Goal: Task Accomplishment & Management: Use online tool/utility

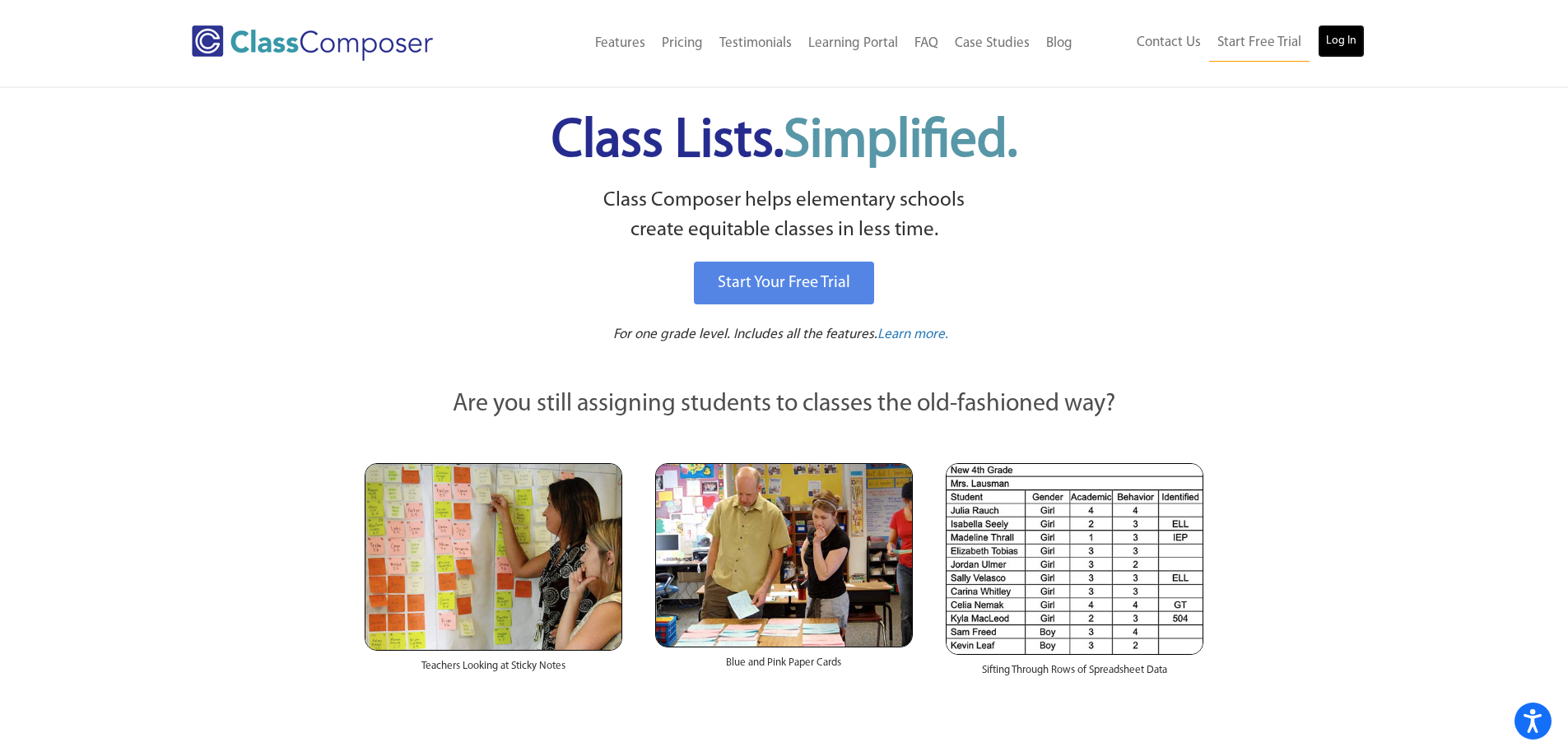
click at [1334, 44] on link "Log In" at bounding box center [1341, 41] width 47 height 33
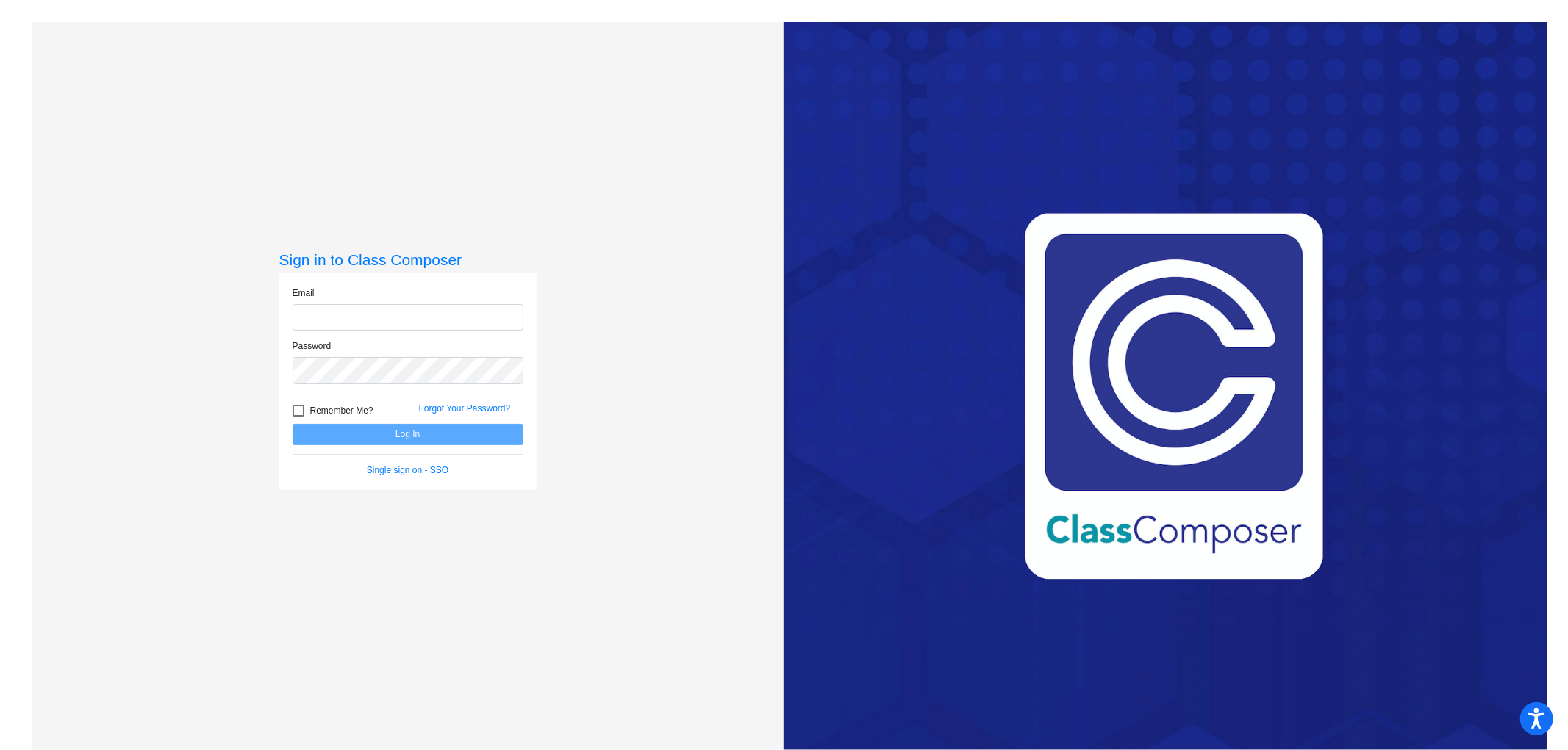
type input "kshellabarger@cvs.k12.mi.us"
click at [465, 424] on button "Log In" at bounding box center [408, 434] width 231 height 22
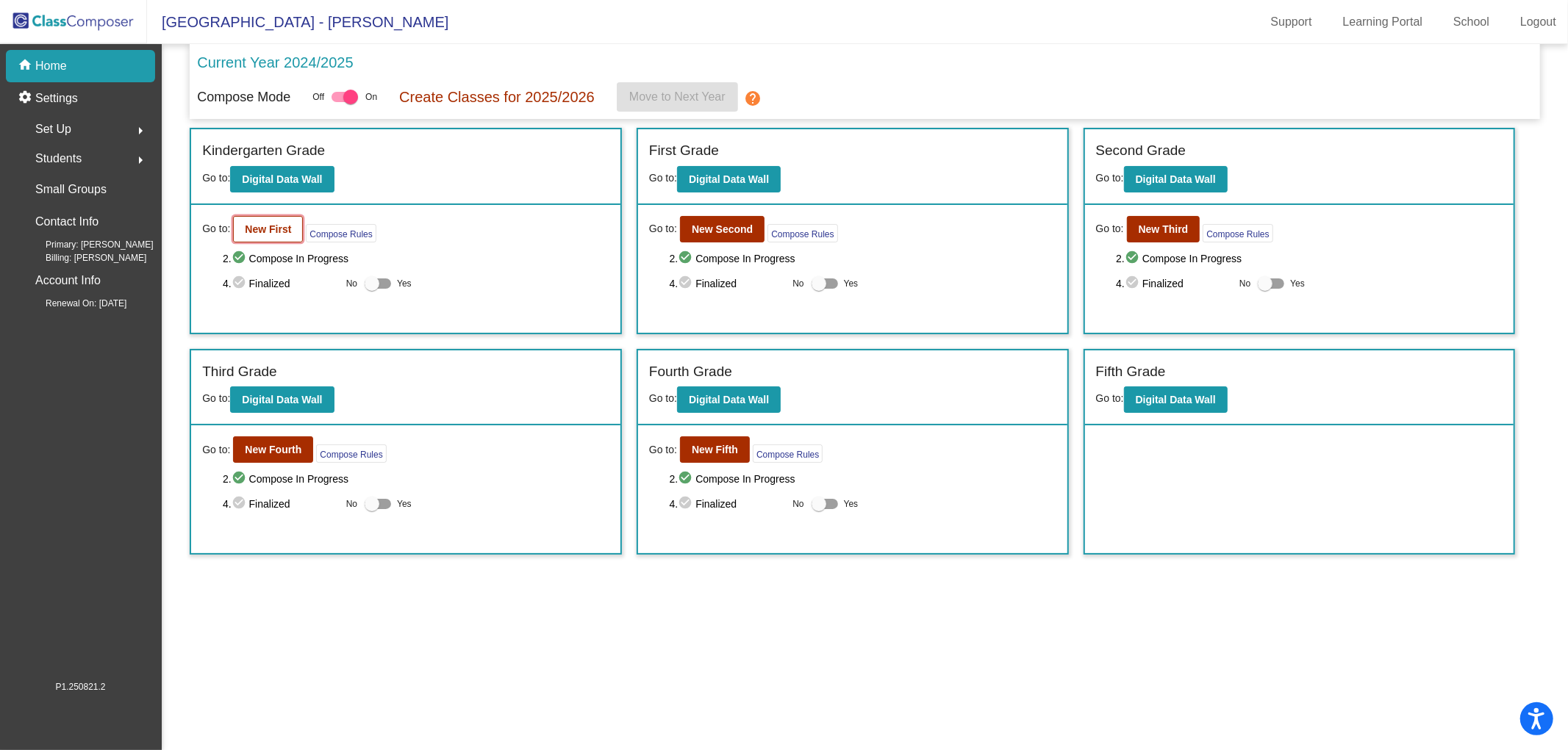
click at [253, 230] on b "New First" at bounding box center [268, 229] width 46 height 12
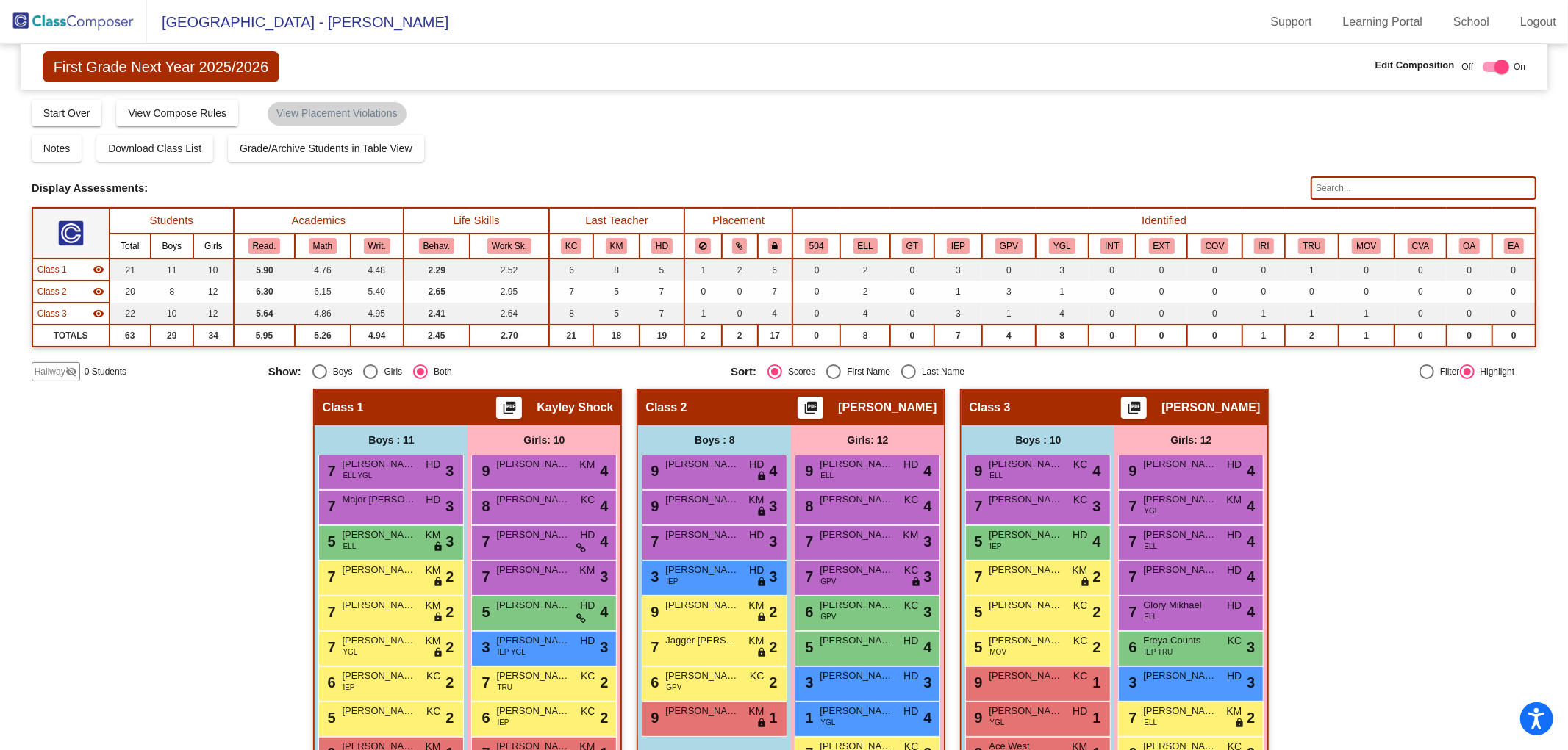
click at [85, 25] on img at bounding box center [73, 22] width 147 height 43
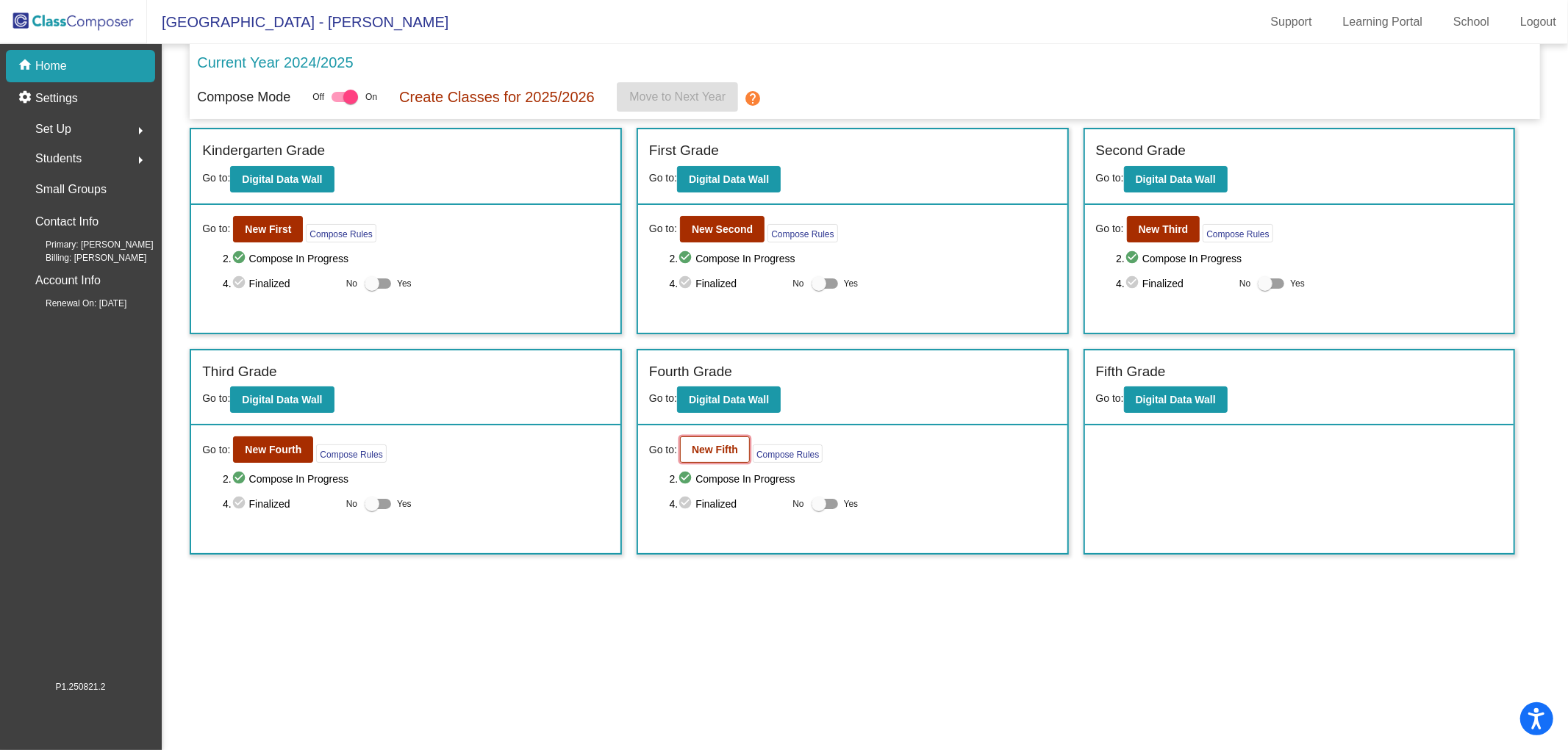
click at [702, 445] on b "New Fifth" at bounding box center [715, 450] width 46 height 12
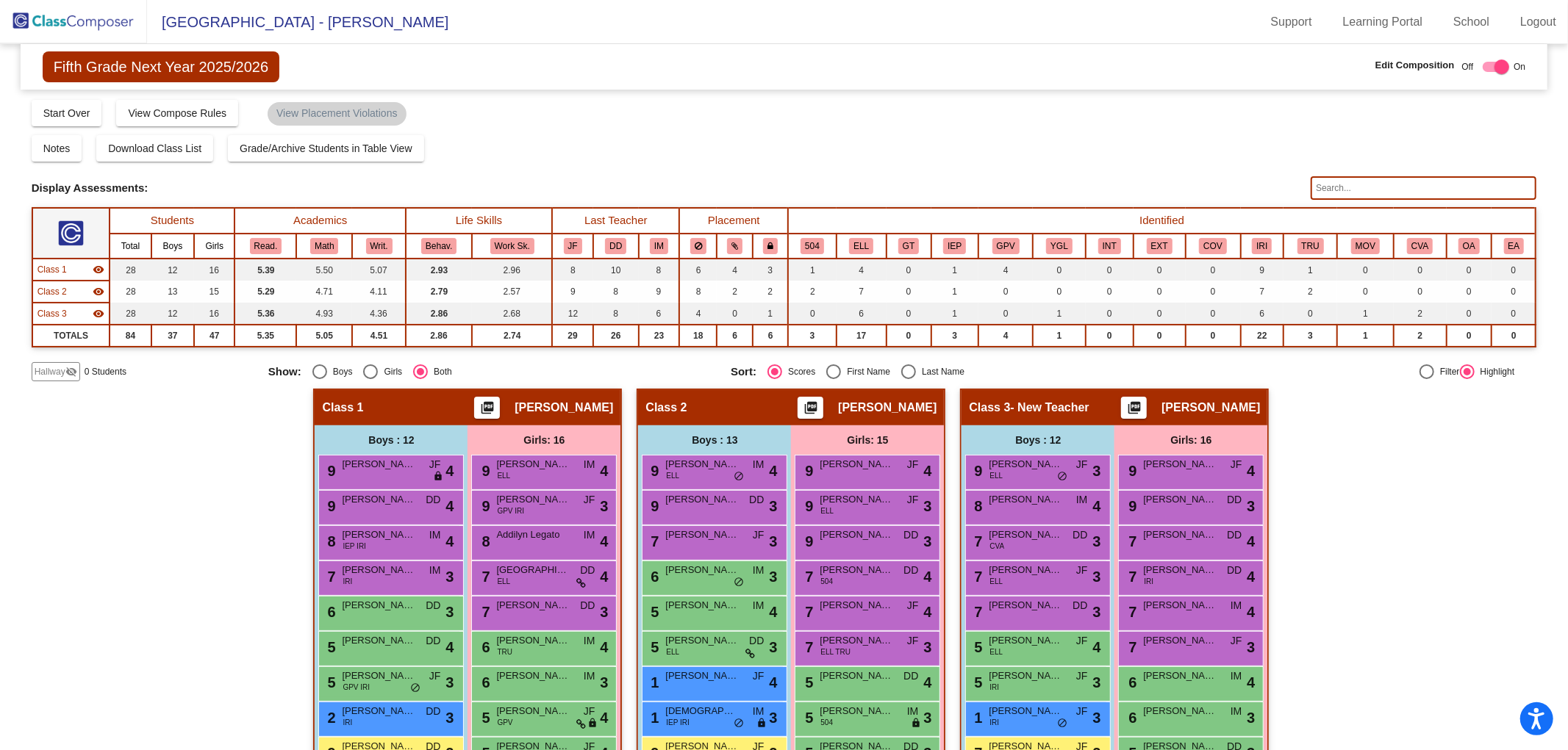
click at [81, 33] on img at bounding box center [73, 22] width 147 height 43
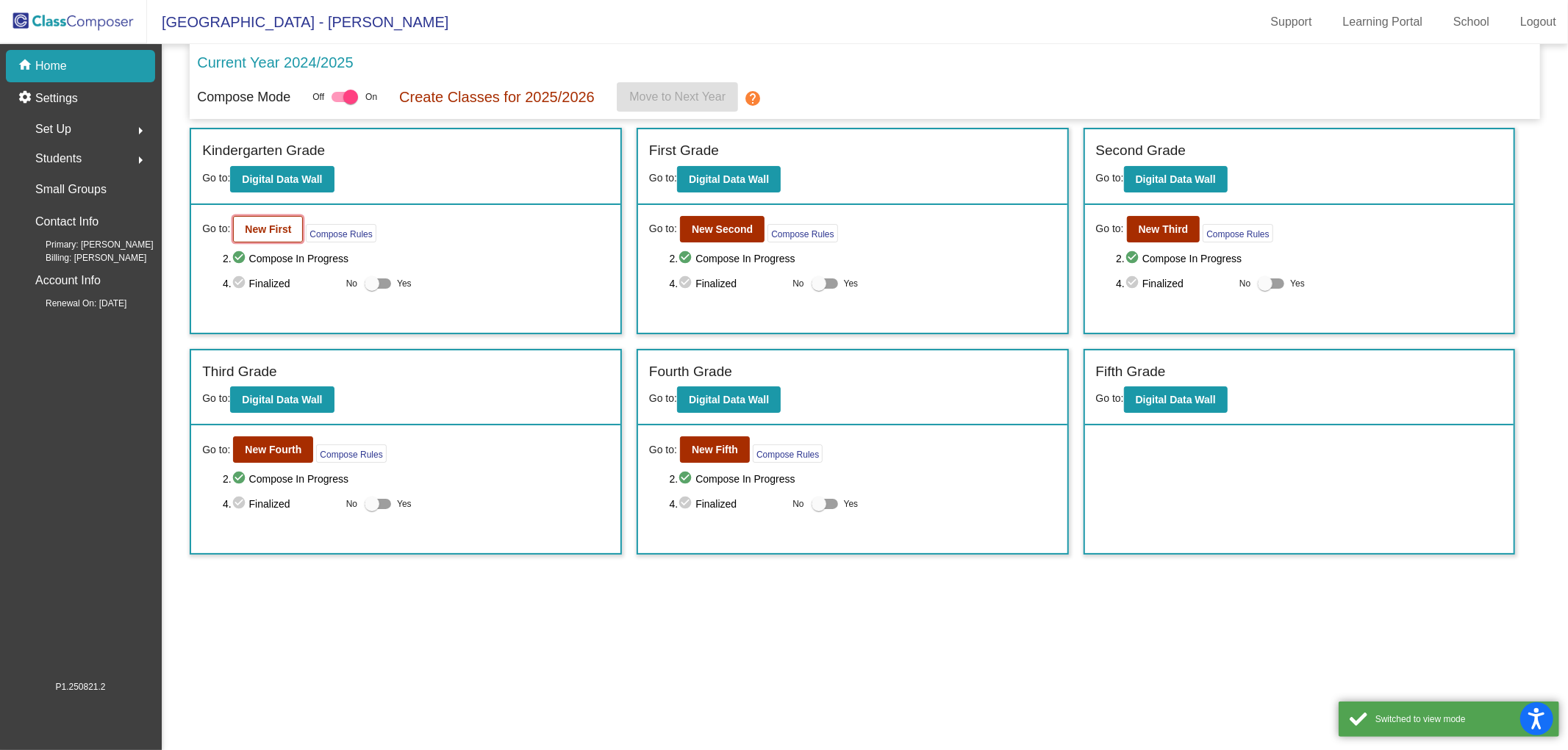
click at [250, 223] on b "New First" at bounding box center [268, 229] width 46 height 12
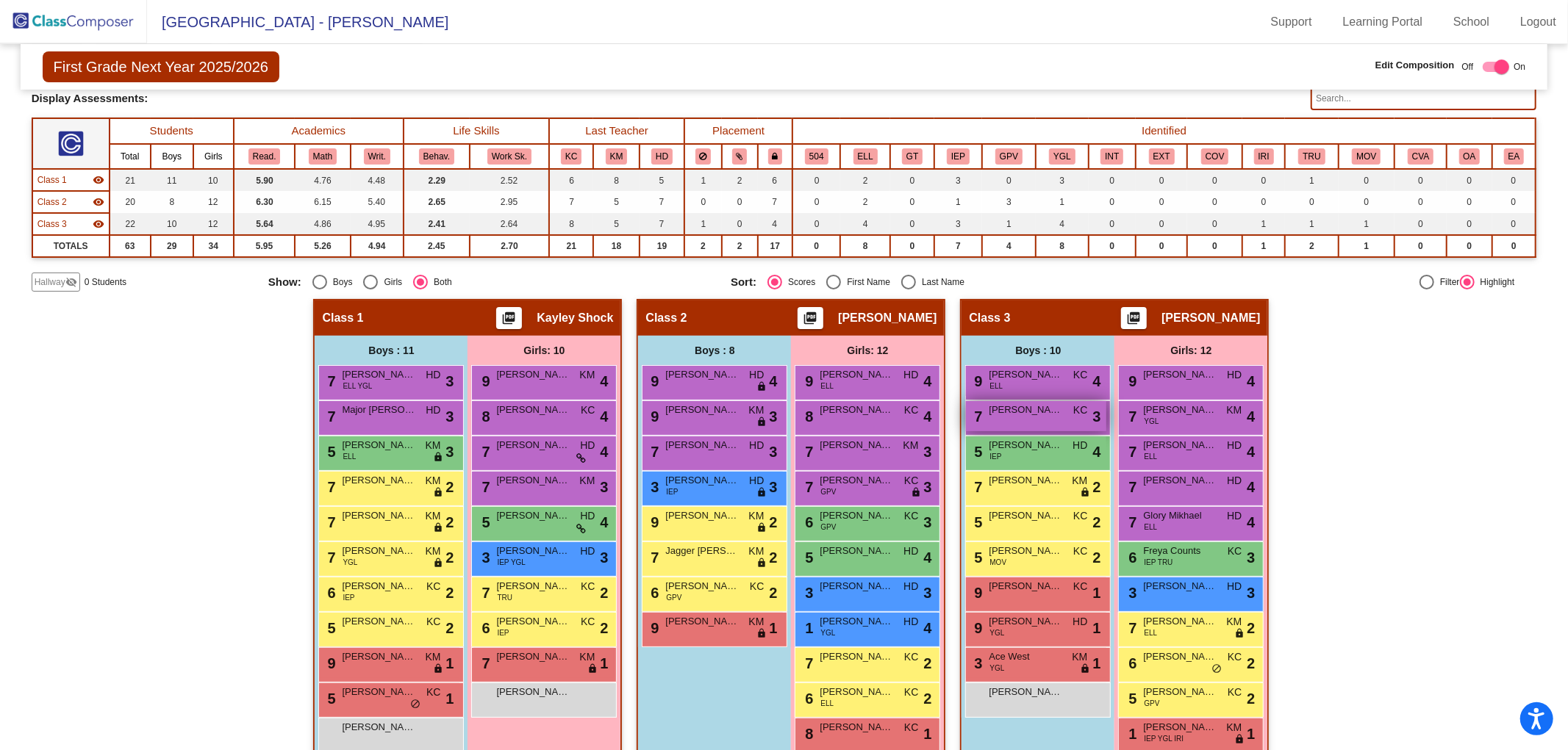
scroll to position [147, 0]
